Goal: Book appointment/travel/reservation

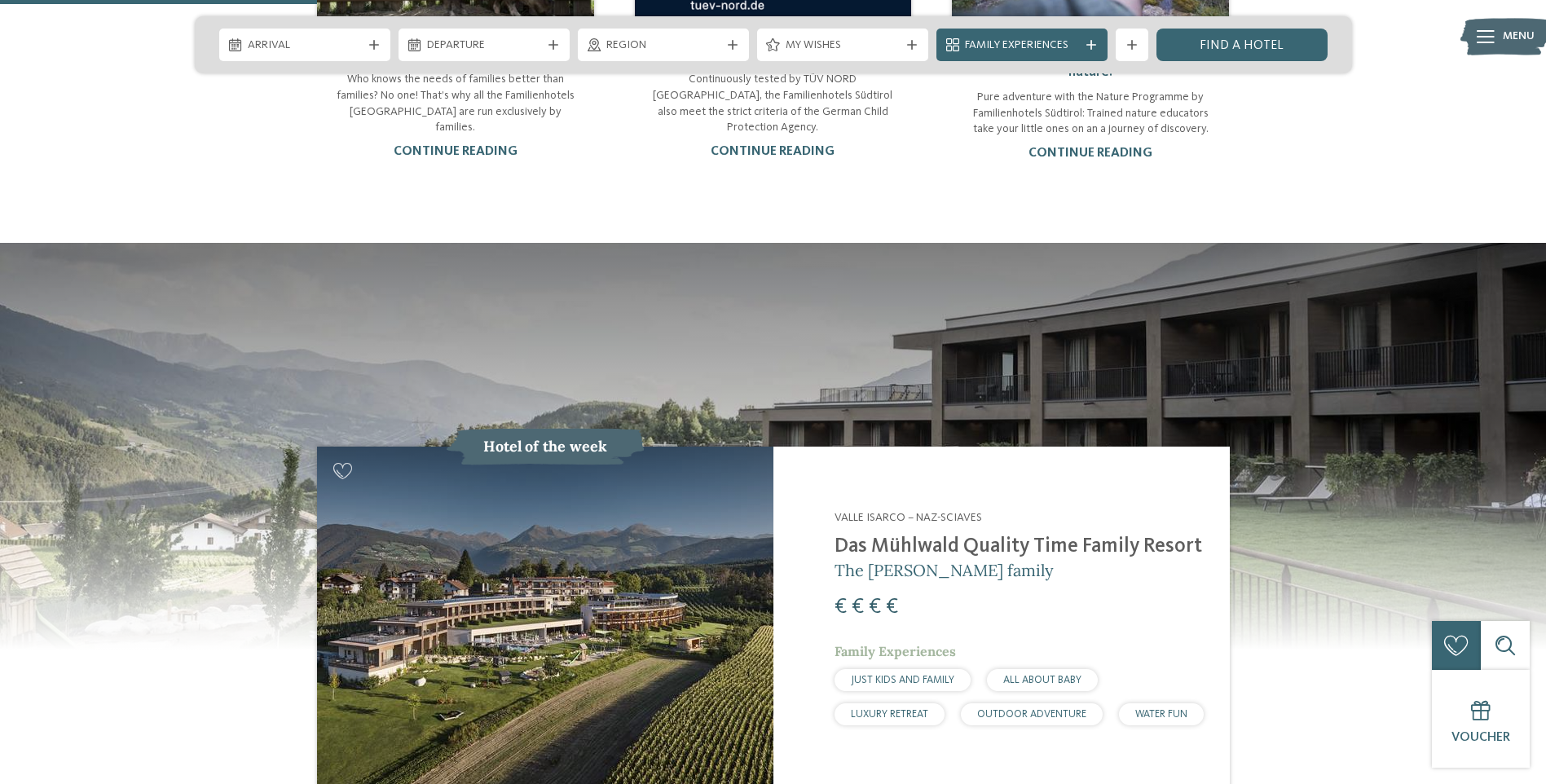
scroll to position [1548, 0]
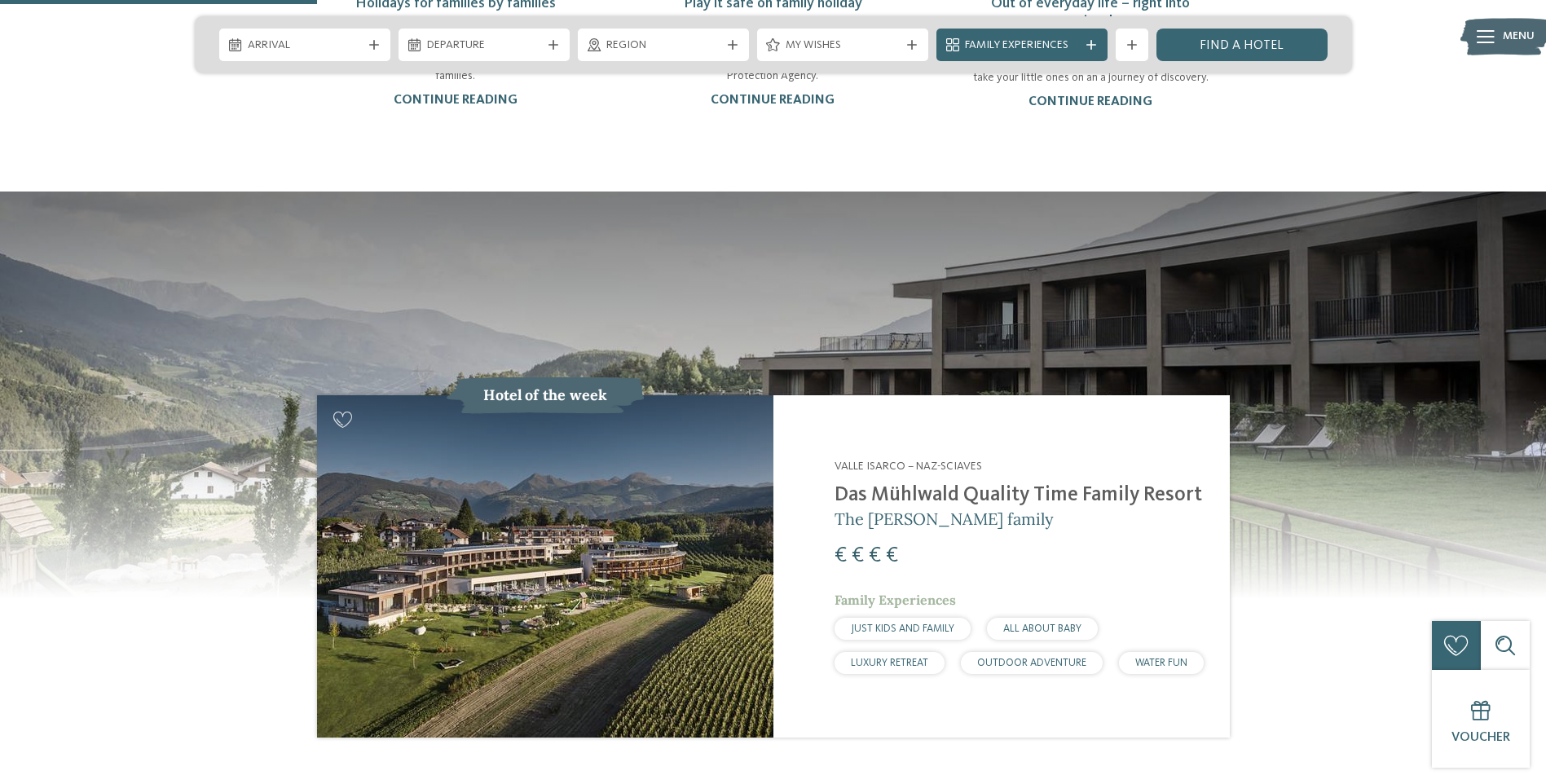
click at [596, 577] on img at bounding box center [545, 566] width 457 height 343
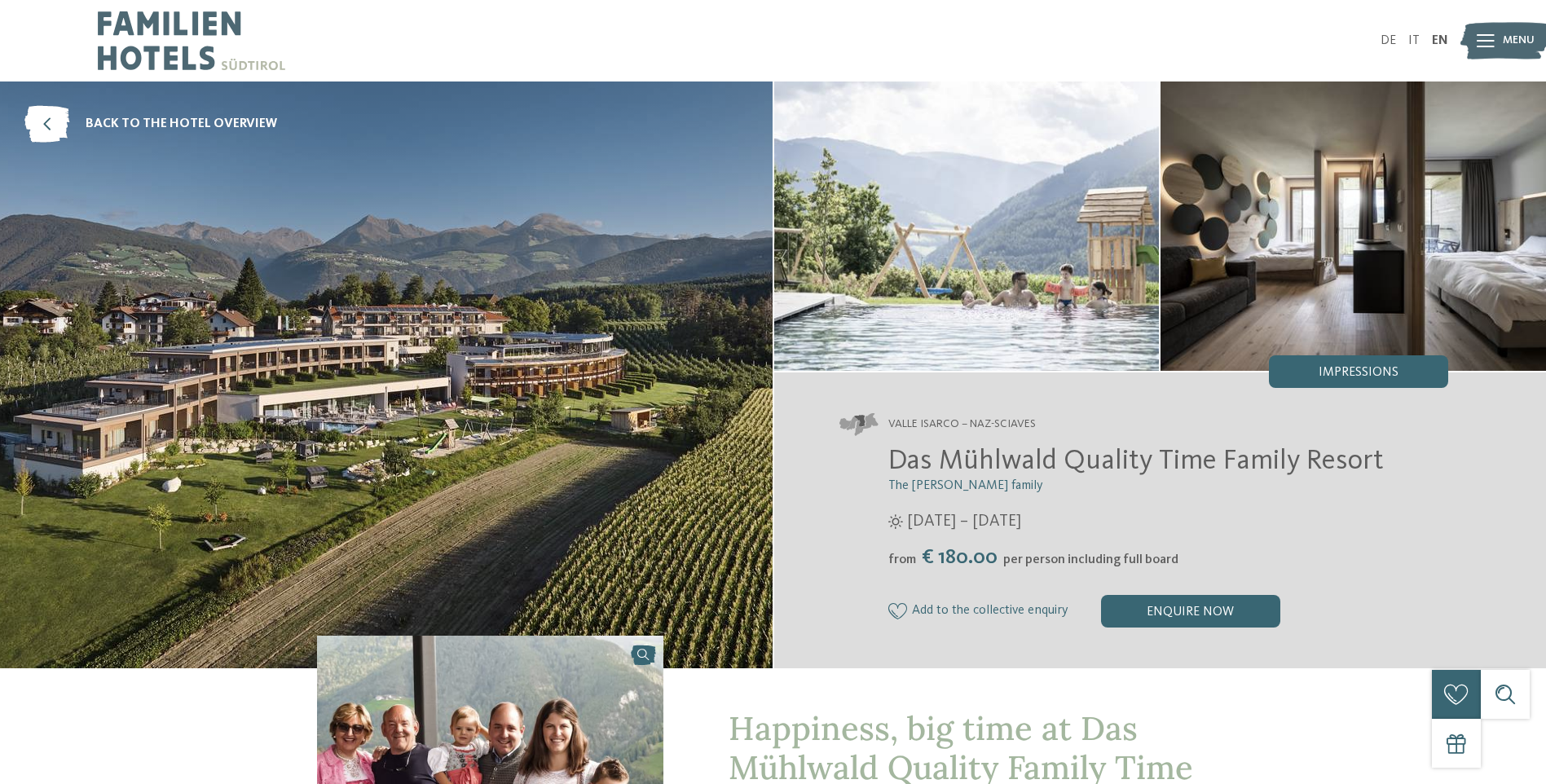
click at [454, 471] on img at bounding box center [386, 374] width 773 height 586
click at [983, 278] on img at bounding box center [967, 226] width 385 height 289
click at [1309, 257] on img at bounding box center [1353, 226] width 385 height 289
click at [1517, 222] on img at bounding box center [1353, 226] width 385 height 289
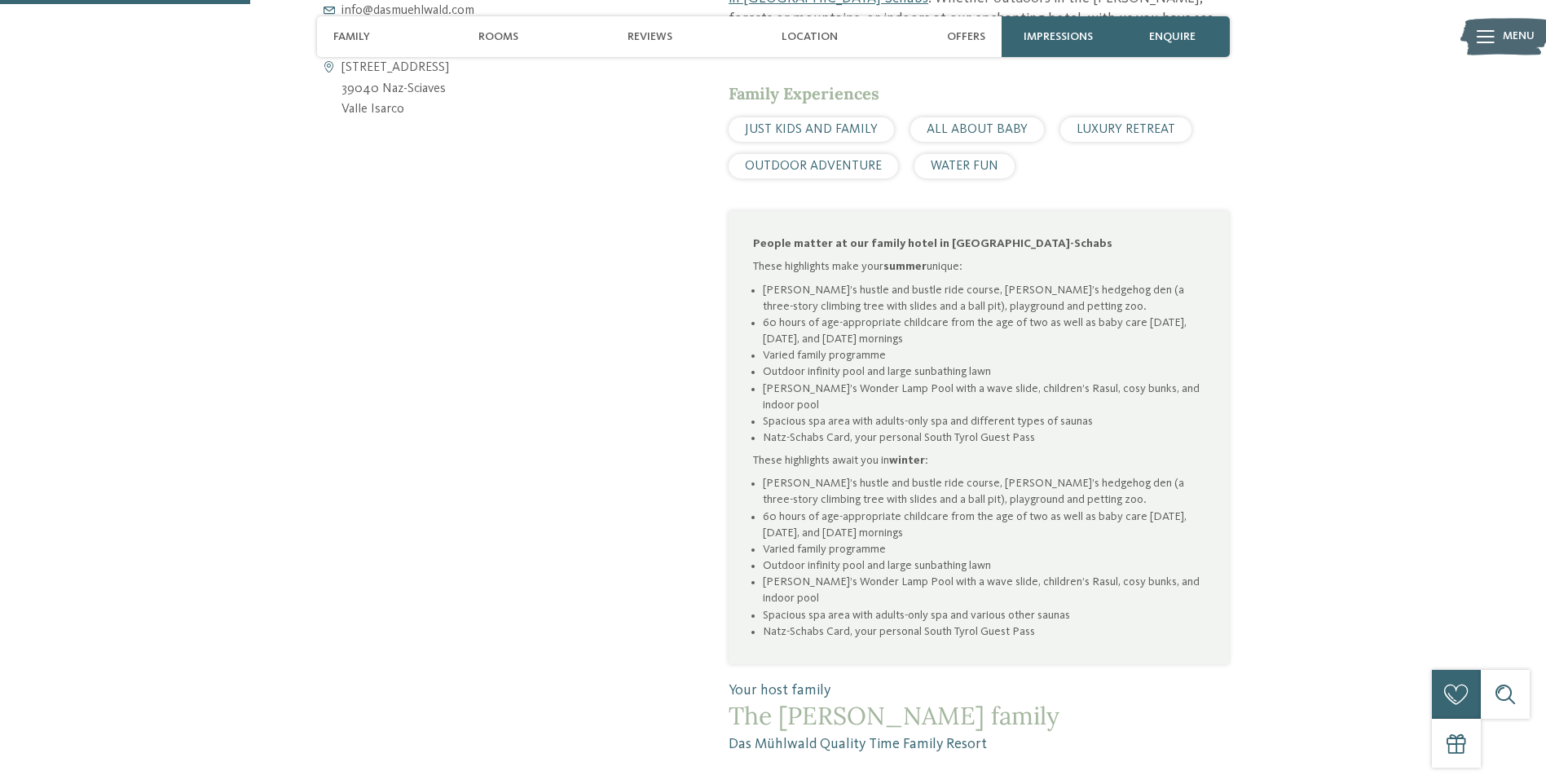
drag, startPoint x: 789, startPoint y: 540, endPoint x: 786, endPoint y: 549, distance: 9.5
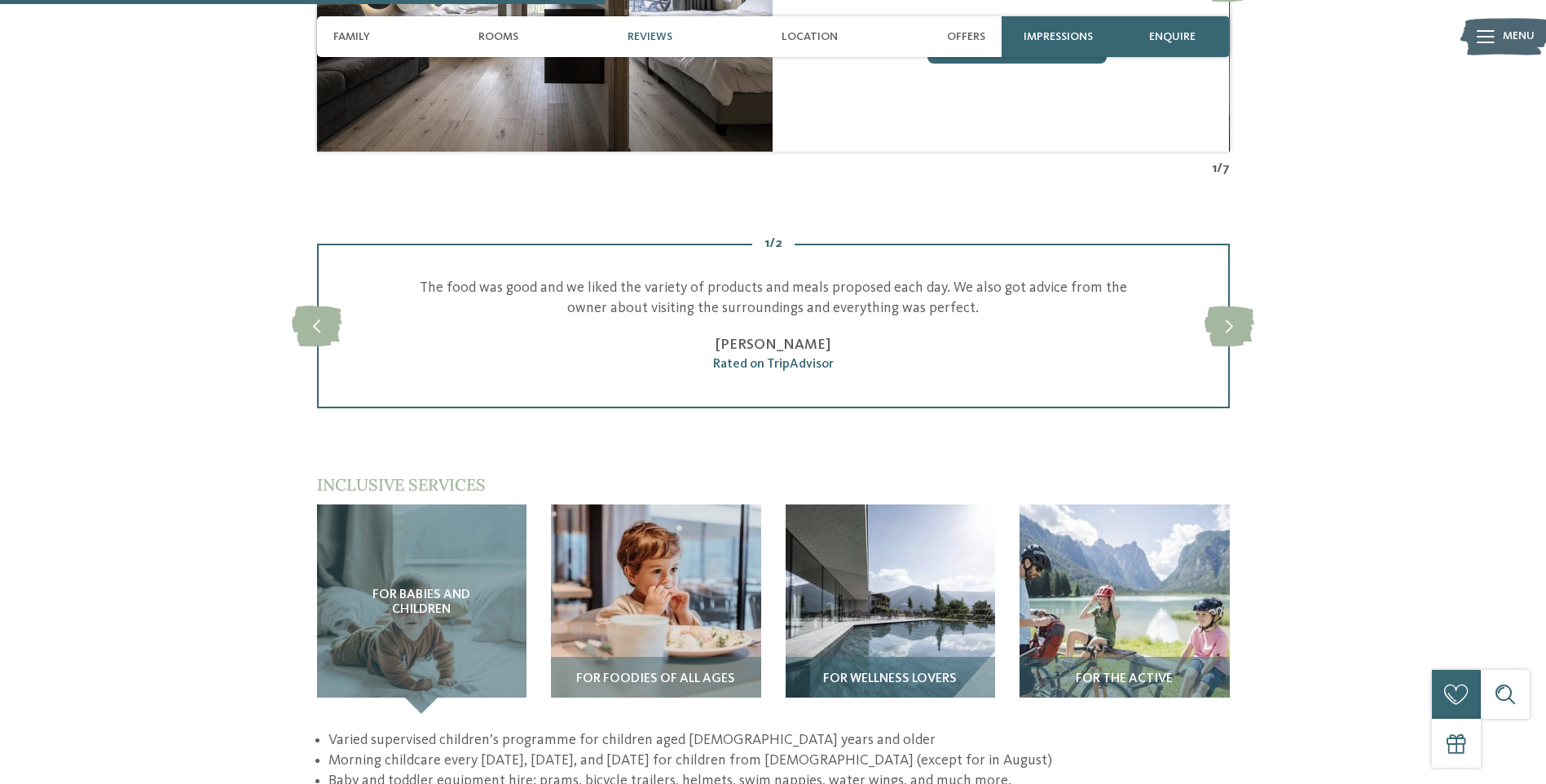
scroll to position [2200, 0]
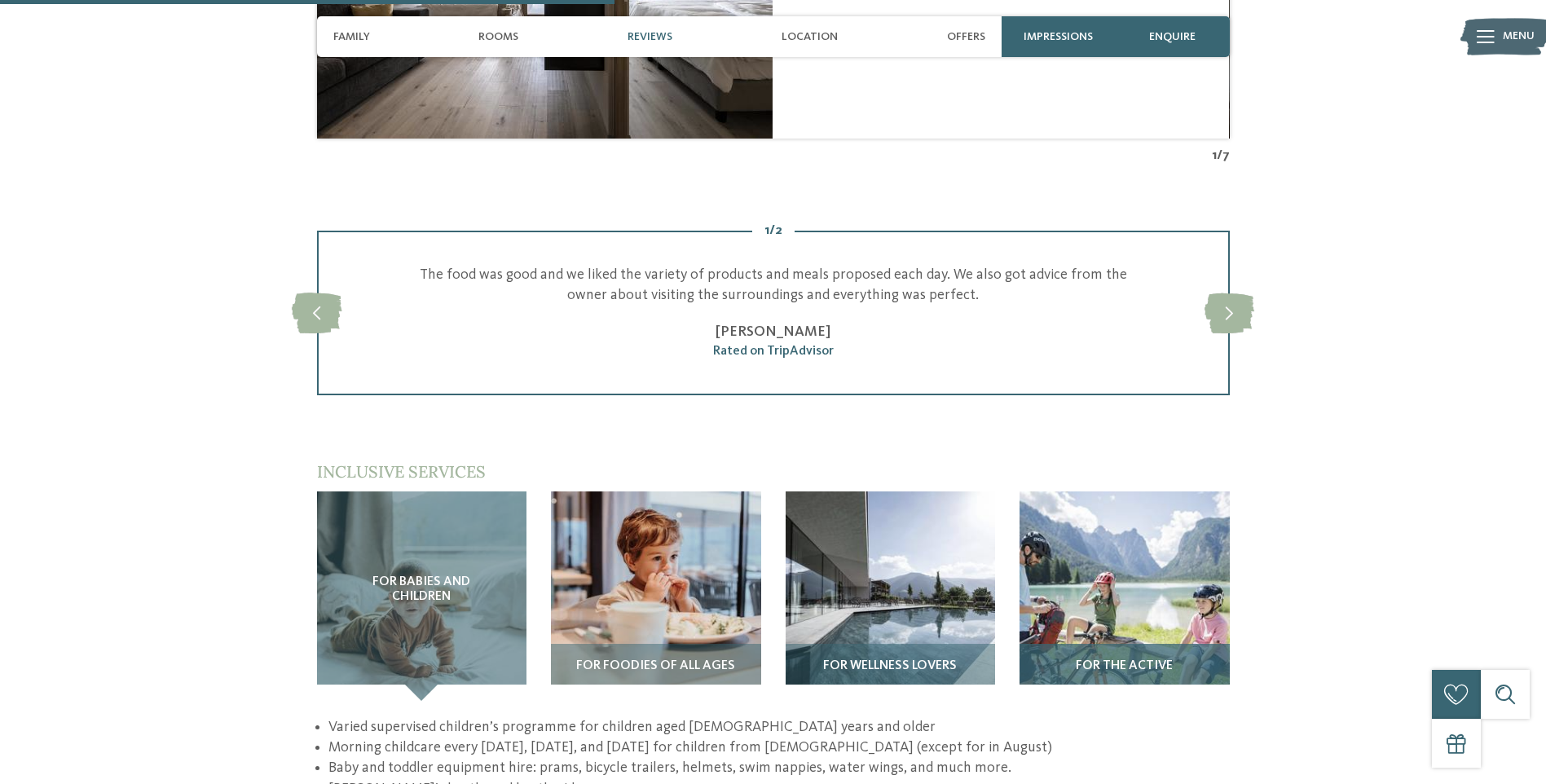
click at [1115, 573] on img at bounding box center [1124, 596] width 210 height 210
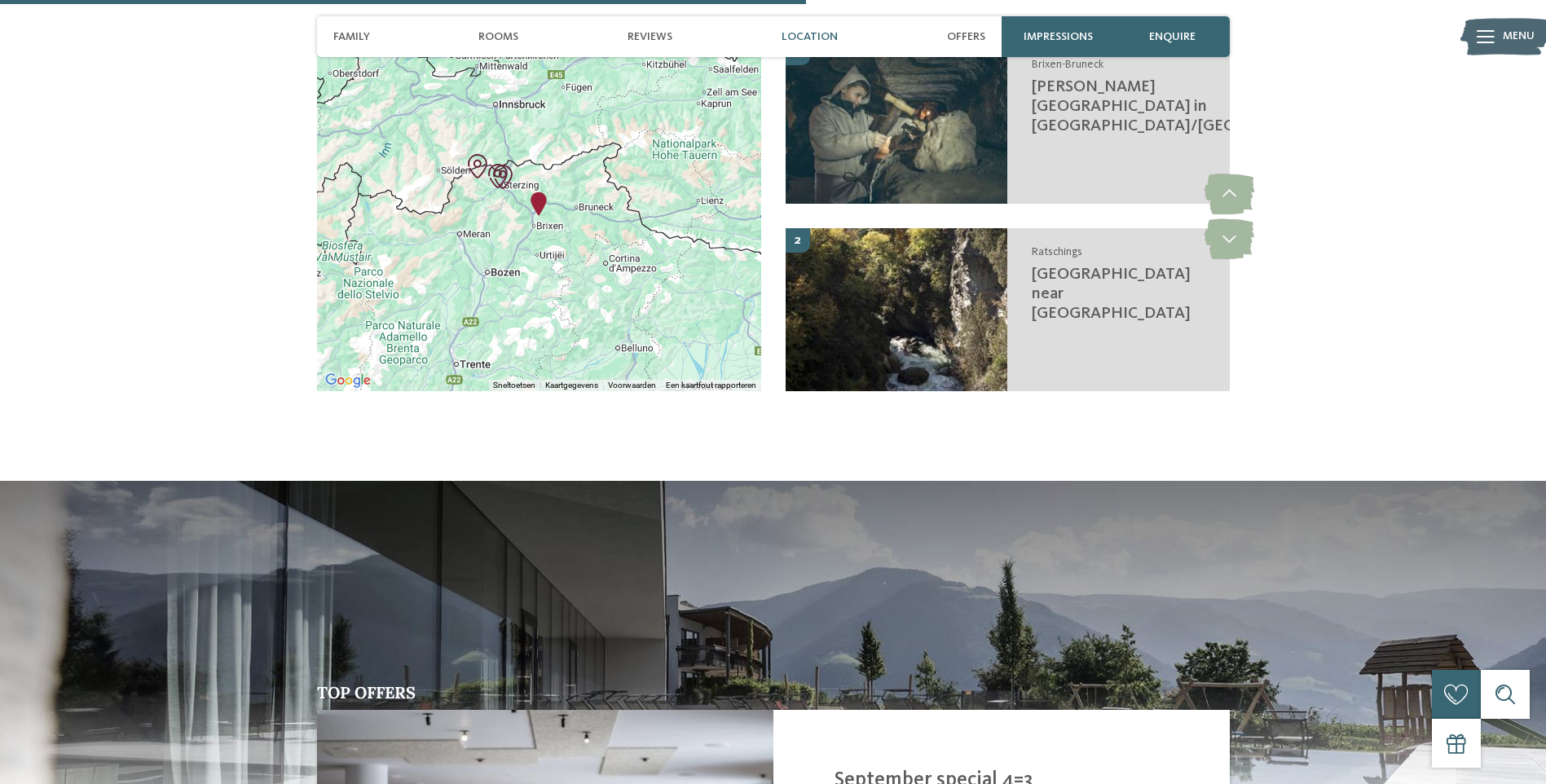
scroll to position [2851, 0]
